Goal: Complete application form: Complete application form

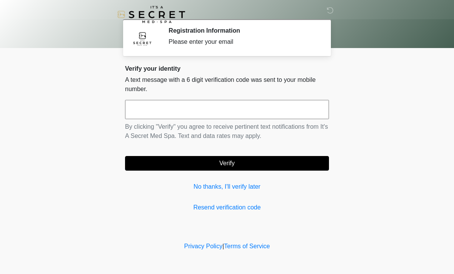
click at [261, 110] on input "text" at bounding box center [227, 109] width 204 height 19
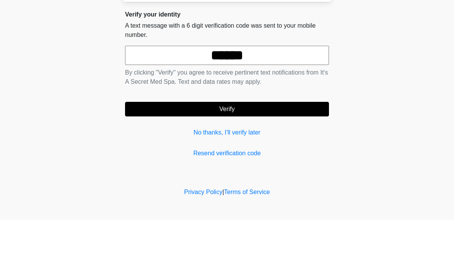
type input "******"
click at [291, 156] on button "Verify" at bounding box center [227, 163] width 204 height 15
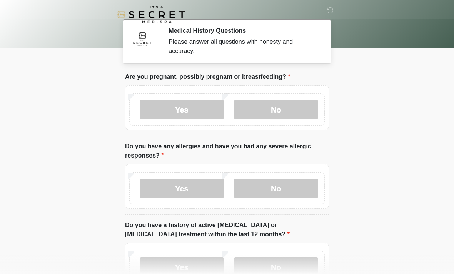
click at [296, 108] on label "No" at bounding box center [276, 109] width 84 height 19
click at [300, 190] on label "No" at bounding box center [276, 188] width 84 height 19
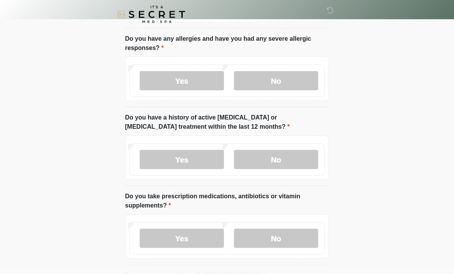
scroll to position [108, 0]
click at [301, 164] on label "No" at bounding box center [276, 159] width 84 height 19
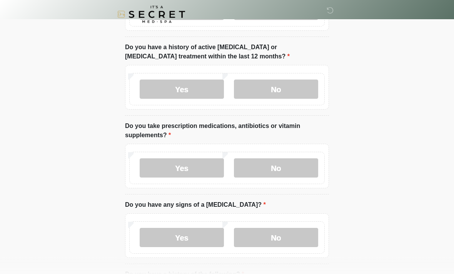
scroll to position [179, 0]
click at [207, 170] on label "Yes" at bounding box center [182, 167] width 84 height 19
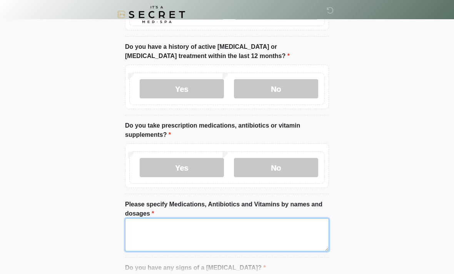
click at [261, 233] on textarea "Please specify Medications, Antibiotics and Vitamins by names and dosages" at bounding box center [227, 235] width 204 height 33
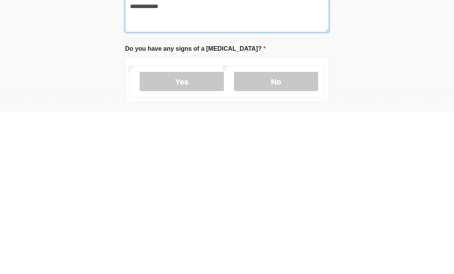
type textarea "**********"
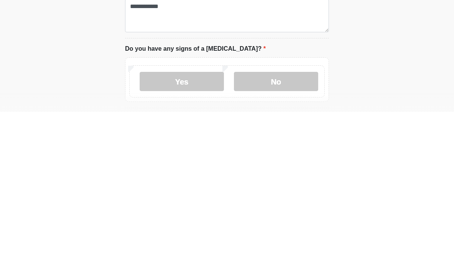
click at [292, 234] on label "No" at bounding box center [276, 243] width 84 height 19
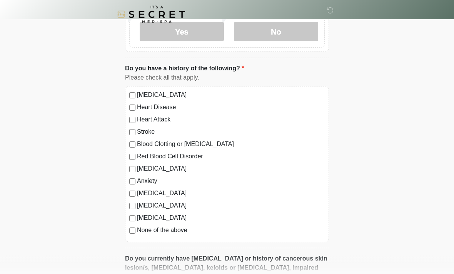
scroll to position [449, 0]
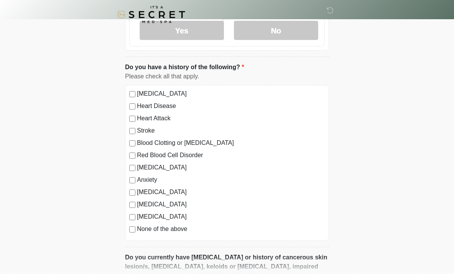
click at [184, 229] on label "None of the above" at bounding box center [231, 229] width 188 height 9
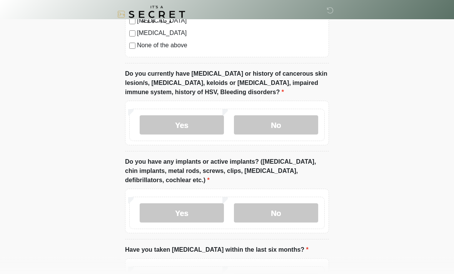
scroll to position [640, 0]
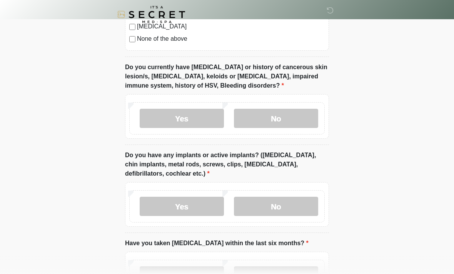
click at [304, 118] on label "No" at bounding box center [276, 118] width 84 height 19
click at [297, 203] on label "No" at bounding box center [276, 206] width 84 height 19
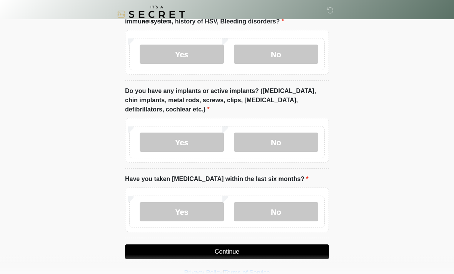
click at [289, 219] on label "No" at bounding box center [276, 212] width 84 height 19
click at [290, 254] on button "Continue" at bounding box center [227, 252] width 204 height 15
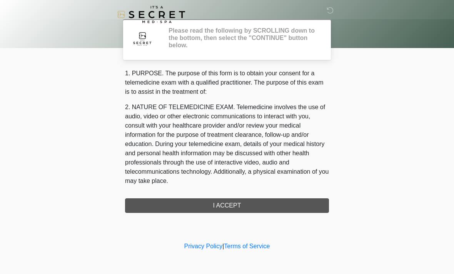
scroll to position [0, 0]
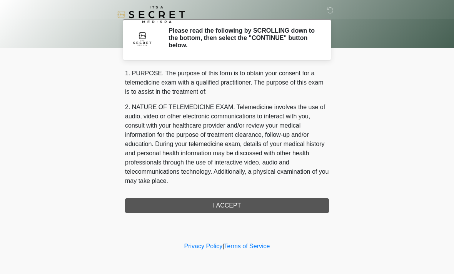
click at [289, 208] on div "1. PURPOSE. The purpose of this form is to obtain your consent for a telemedici…" at bounding box center [227, 141] width 204 height 144
click at [234, 210] on div "1. PURPOSE. The purpose of this form is to obtain your consent for a telemedici…" at bounding box center [227, 141] width 204 height 144
click at [231, 207] on div "1. PURPOSE. The purpose of this form is to obtain your consent for a telemedici…" at bounding box center [227, 141] width 204 height 144
click at [230, 207] on div "1. PURPOSE. The purpose of this form is to obtain your consent for a telemedici…" at bounding box center [227, 141] width 204 height 144
click at [226, 201] on div "1. PURPOSE. The purpose of this form is to obtain your consent for a telemedici…" at bounding box center [227, 141] width 204 height 144
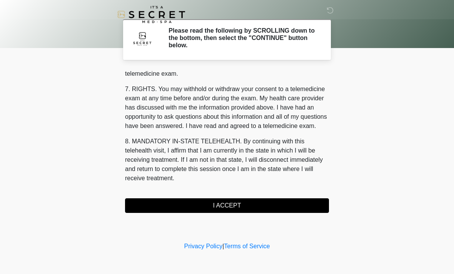
click at [249, 204] on button "I ACCEPT" at bounding box center [227, 206] width 204 height 15
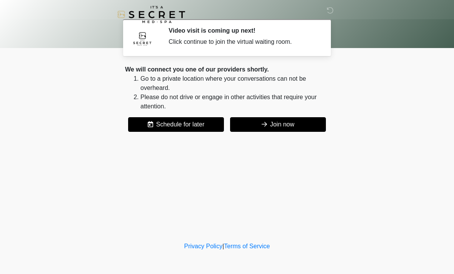
click at [299, 120] on button "Join now" at bounding box center [278, 124] width 96 height 15
